Goal: Contribute content

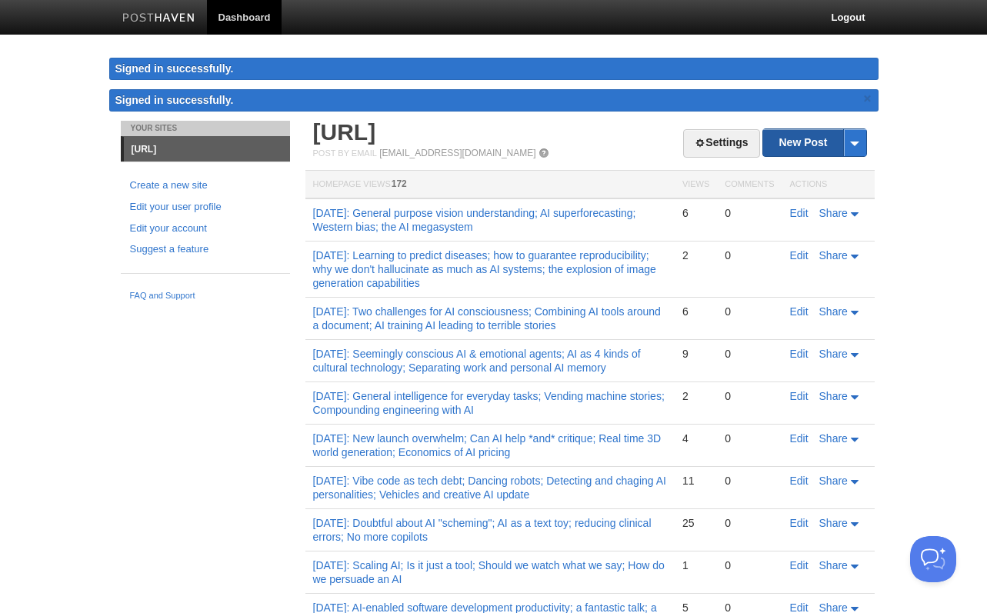
click at [799, 150] on link "New Post" at bounding box center [814, 142] width 102 height 27
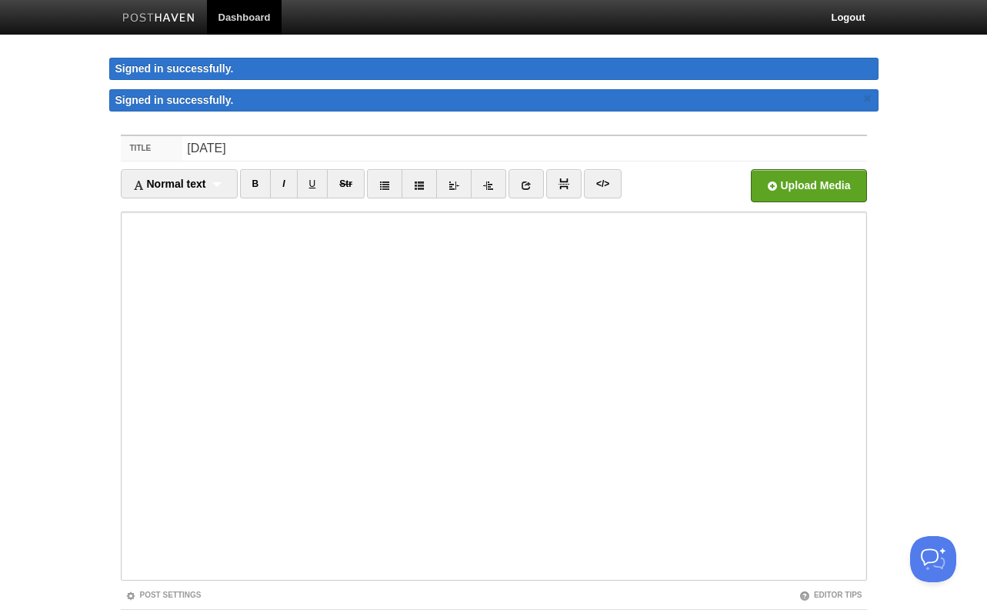
type input "[DATE]"
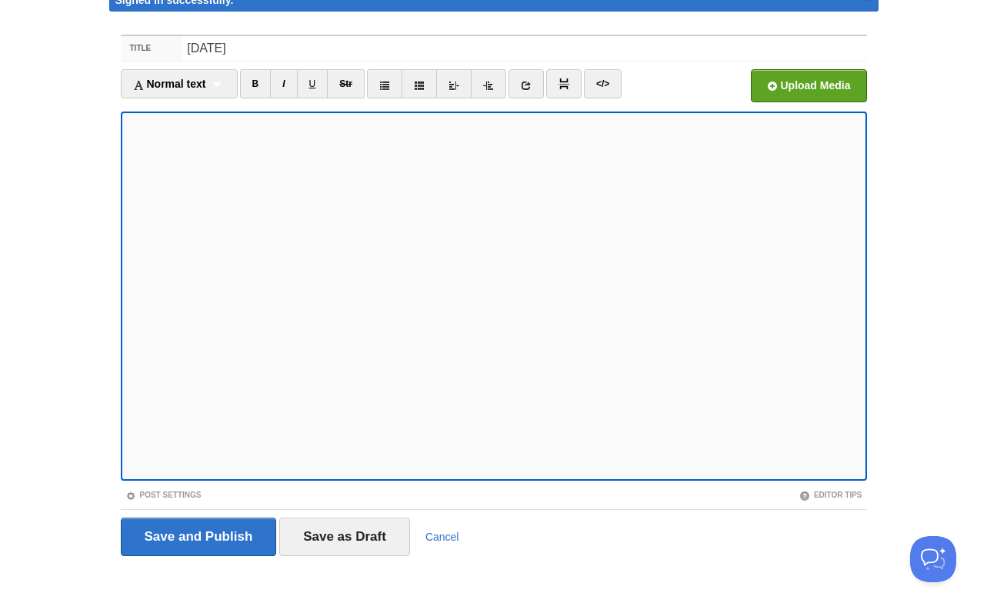
scroll to position [68, 0]
click at [174, 501] on fieldset "Title [DATE] Normal text Normal text Heading 1 Heading 2 Heading 3 B I U Str ×" at bounding box center [494, 301] width 746 height 533
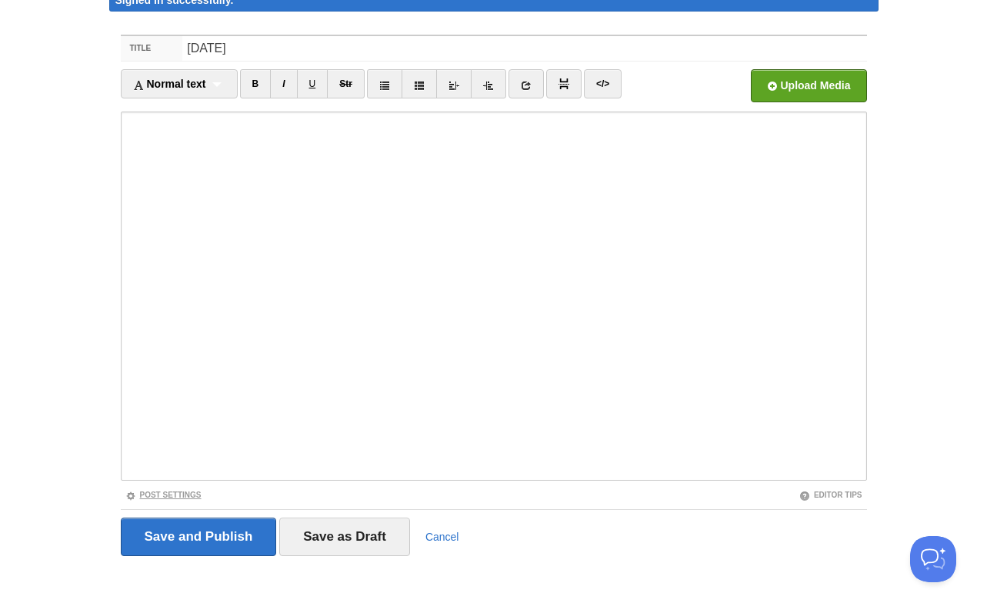
click at [174, 494] on link "Post Settings" at bounding box center [163, 495] width 76 height 8
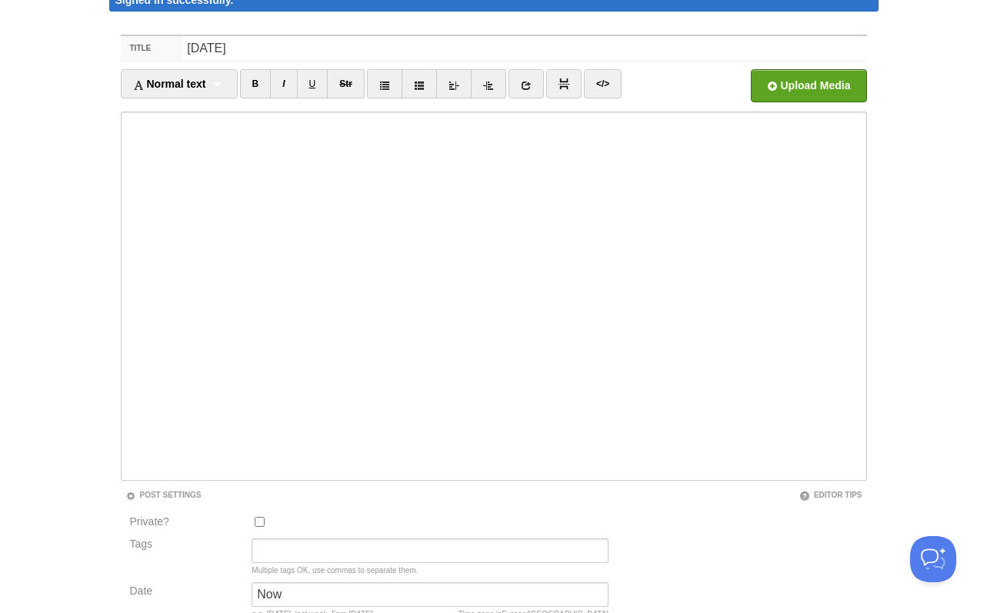
click at [259, 518] on input "Private?" at bounding box center [260, 522] width 10 height 10
checkbox input "true"
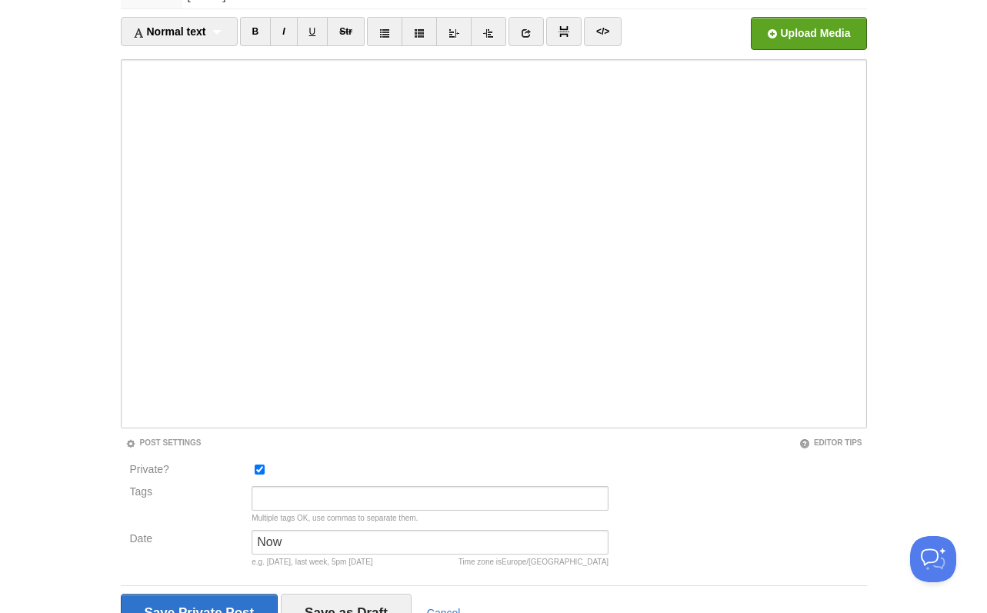
scroll to position [197, 0]
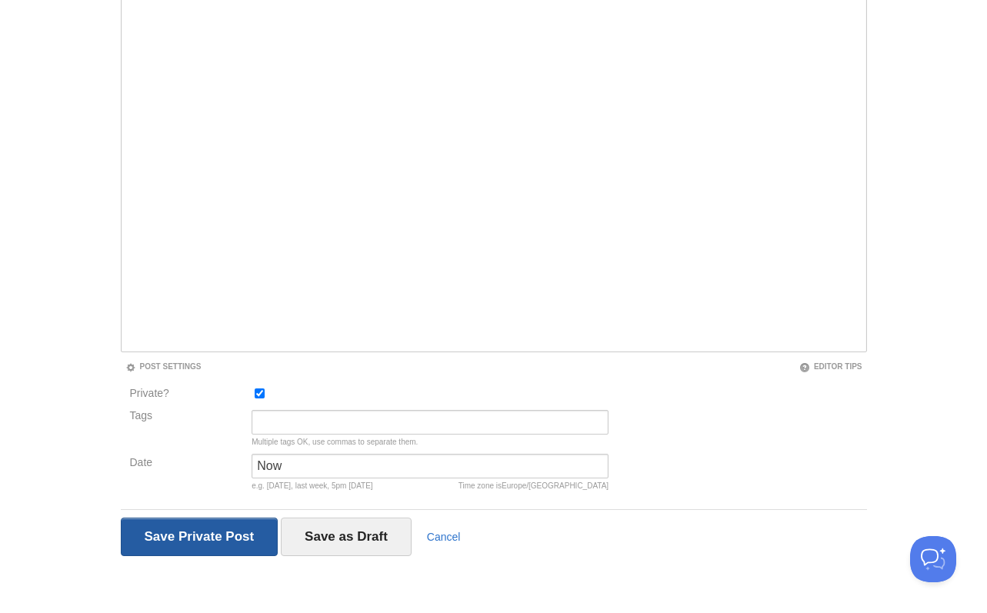
click at [225, 536] on input "Save and Publish" at bounding box center [200, 537] width 158 height 38
